Goal: Task Accomplishment & Management: Manage account settings

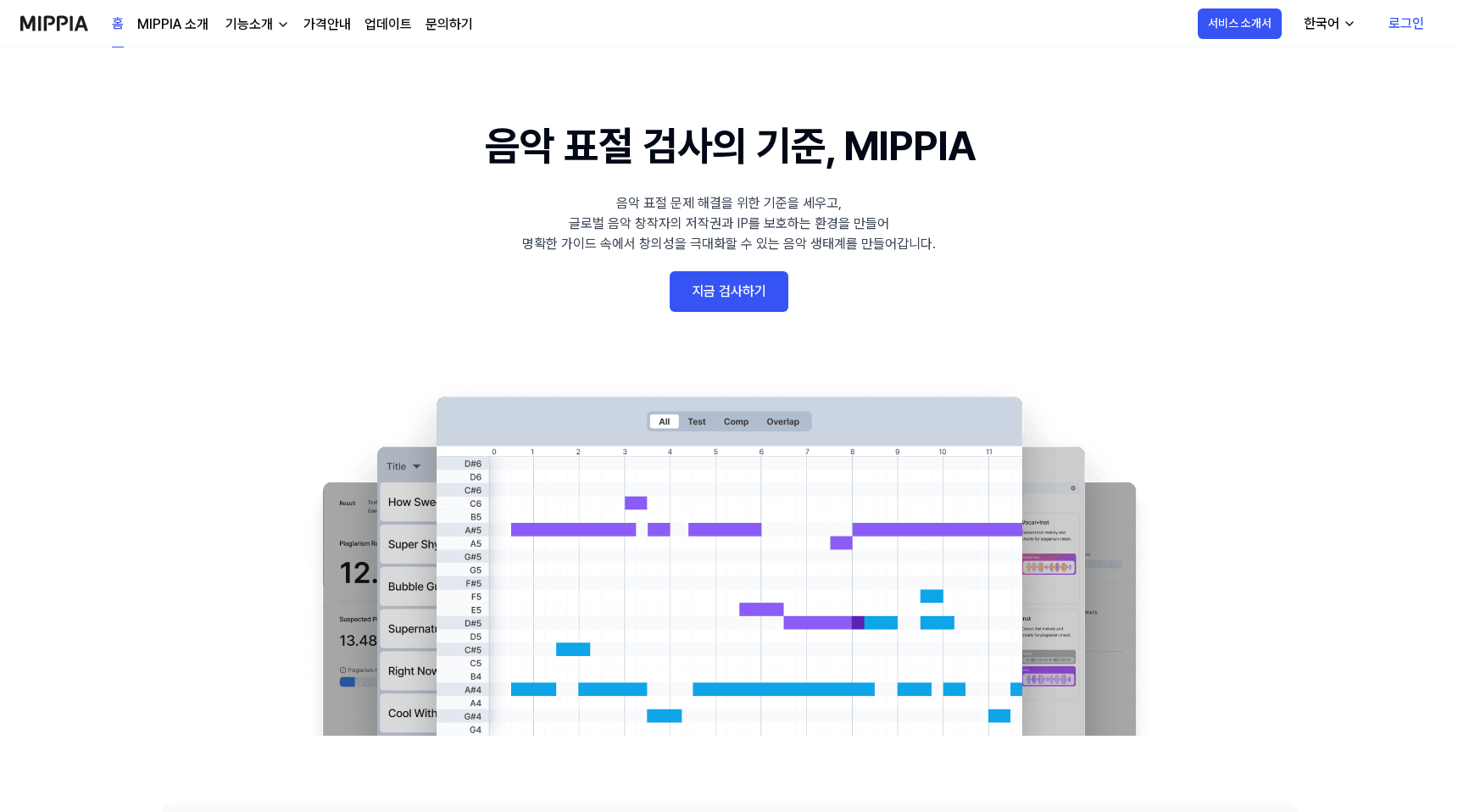
click at [1403, 19] on link "로그인" at bounding box center [1405, 24] width 63 height 47
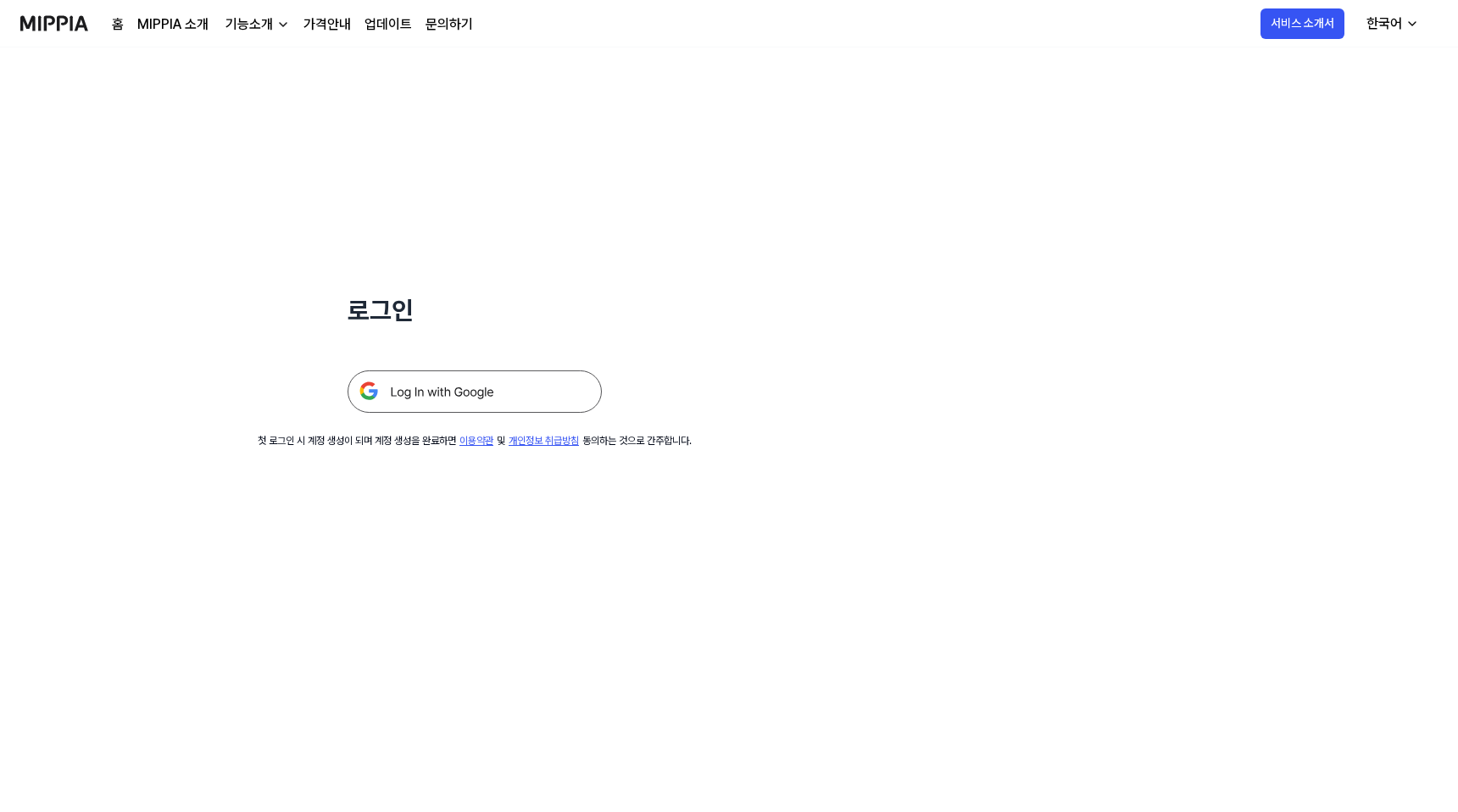
click at [527, 394] on img at bounding box center [475, 391] width 254 height 43
